Goal: Information Seeking & Learning: Learn about a topic

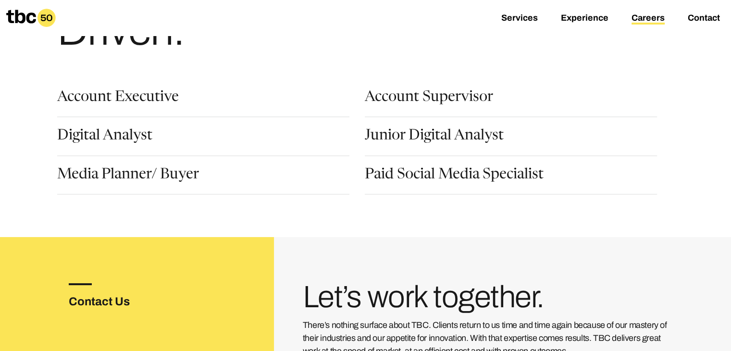
scroll to position [112, 0]
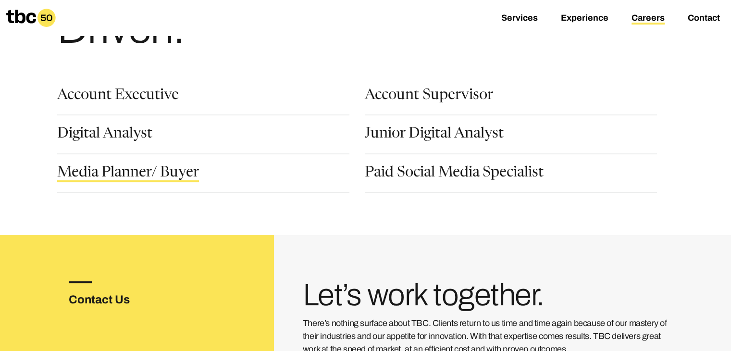
click at [116, 167] on link "Media Planner/ Buyer" at bounding box center [128, 174] width 142 height 16
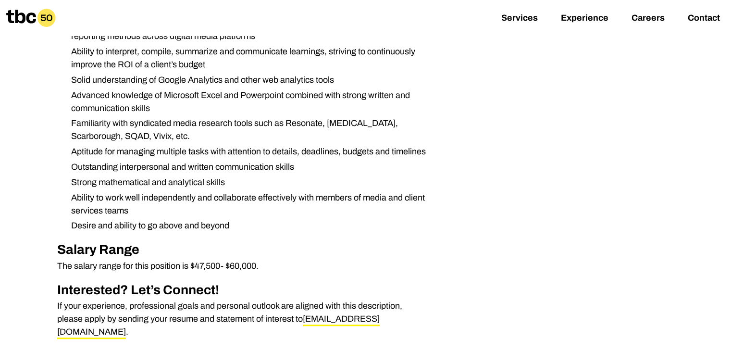
scroll to position [790, 0]
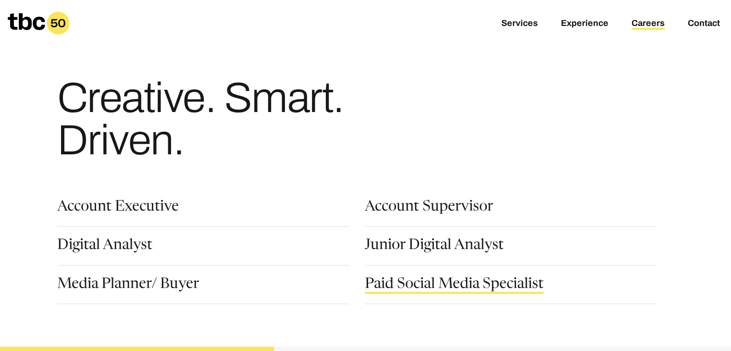
click at [431, 289] on link "Paid Social Media Specialist" at bounding box center [454, 285] width 179 height 16
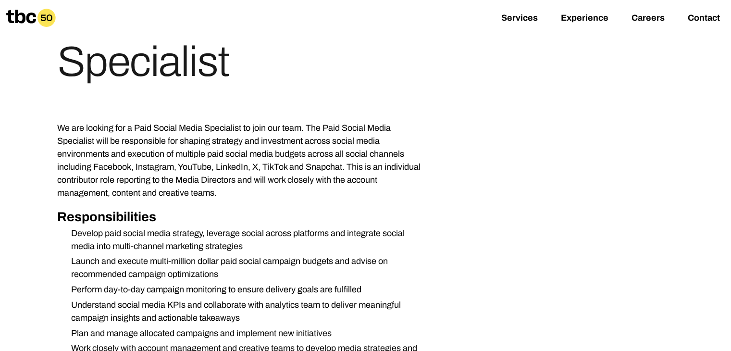
scroll to position [126, 0]
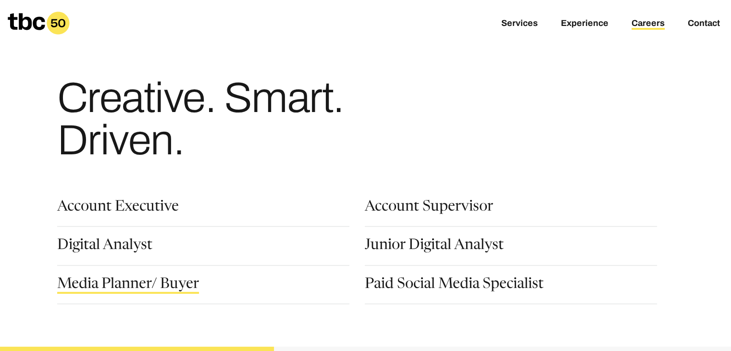
click at [96, 290] on link "Media Planner/ Buyer" at bounding box center [128, 285] width 142 height 16
click at [436, 208] on link "Account Supervisor" at bounding box center [429, 208] width 128 height 16
